Goal: Information Seeking & Learning: Learn about a topic

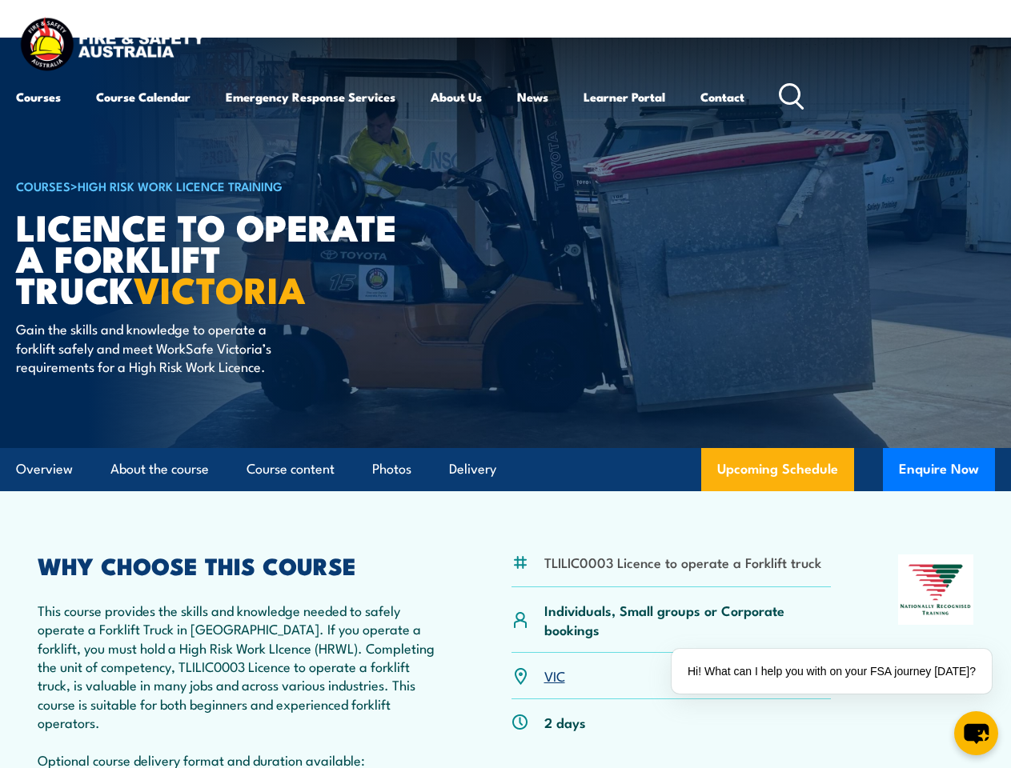
click at [505, 384] on article "COURSES > High Risk Work Licence Training Licence to operate a forklift truck V…" at bounding box center [505, 243] width 979 height 410
click at [835, 671] on div "Hi! What can I help you with on your FSA journey [DATE]?" at bounding box center [831, 671] width 320 height 45
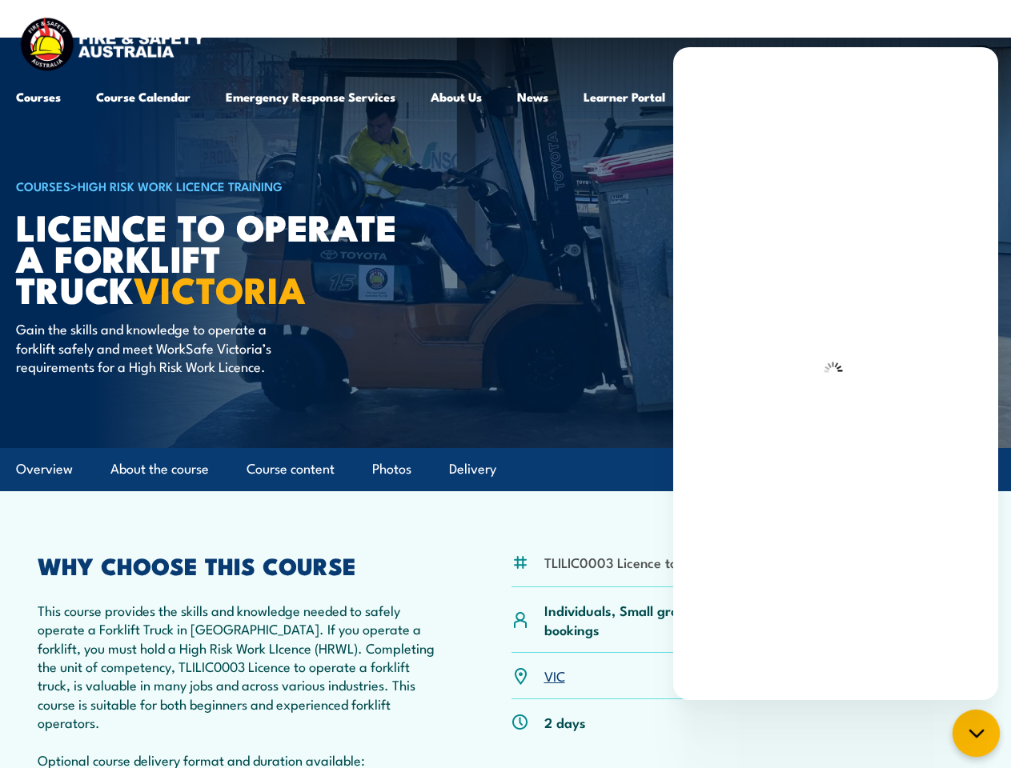
click at [975, 733] on icon "chat-button" at bounding box center [976, 733] width 21 height 21
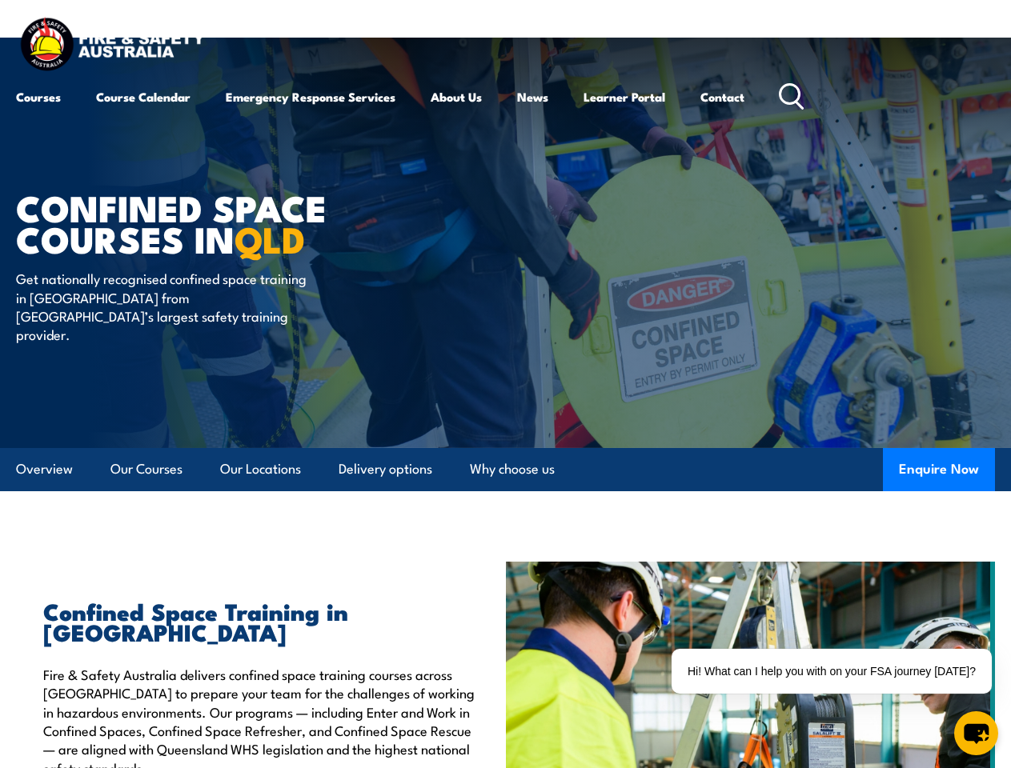
click at [505, 384] on article "Confined Space Courses in QLD Get nationally recognised confined space training…" at bounding box center [505, 243] width 979 height 410
click at [835, 671] on div "Hi! What can I help you with on your FSA journey [DATE]?" at bounding box center [831, 671] width 320 height 45
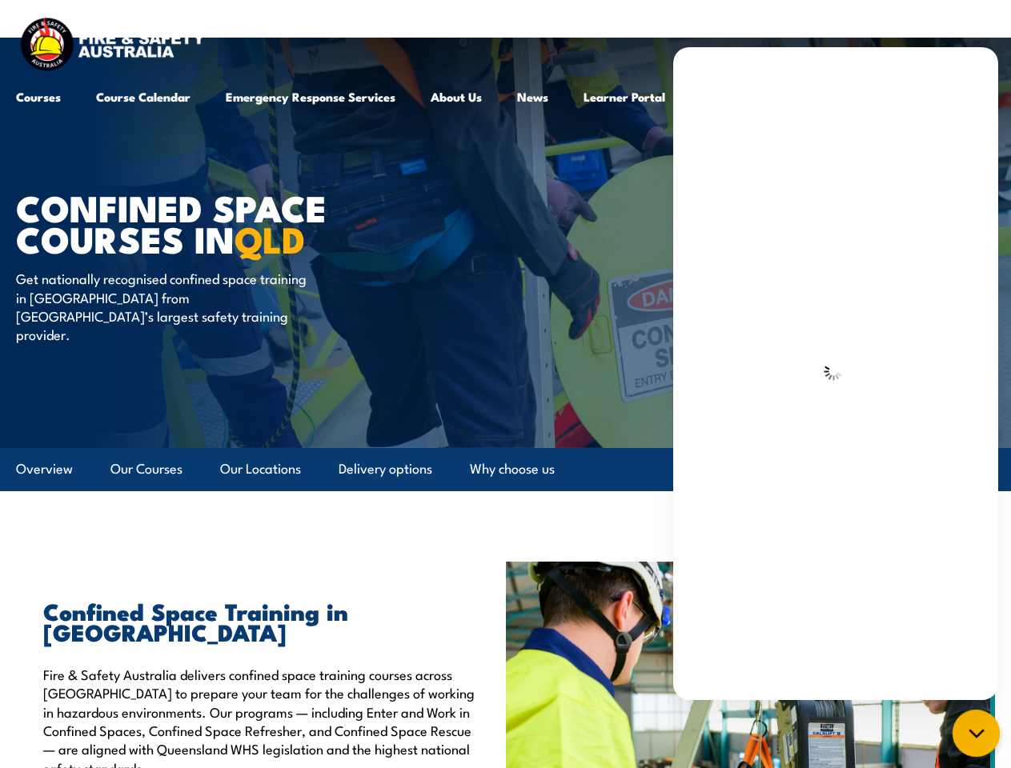
click at [975, 733] on icon "chat-button" at bounding box center [976, 733] width 21 height 21
